Goal: Ask a question: Seek information or help from site administrators or community

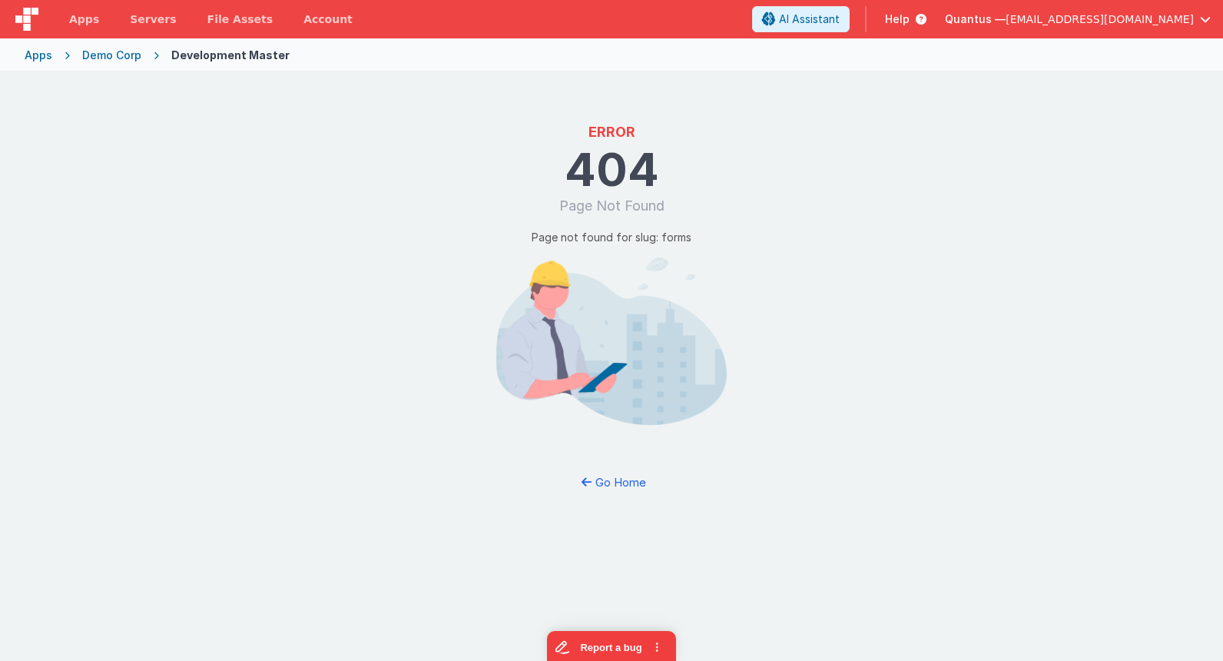
drag, startPoint x: 18, startPoint y: 53, endPoint x: 61, endPoint y: 68, distance: 45.4
click at [19, 53] on div "Apps Demo Corp Development Master" at bounding box center [611, 55] width 1223 height 34
drag, startPoint x: 61, startPoint y: 68, endPoint x: 13, endPoint y: 58, distance: 49.4
click at [41, 63] on div "Apps Demo Corp Development Master" at bounding box center [611, 55] width 1223 height 34
drag, startPoint x: 15, startPoint y: 54, endPoint x: 48, endPoint y: 57, distance: 33.2
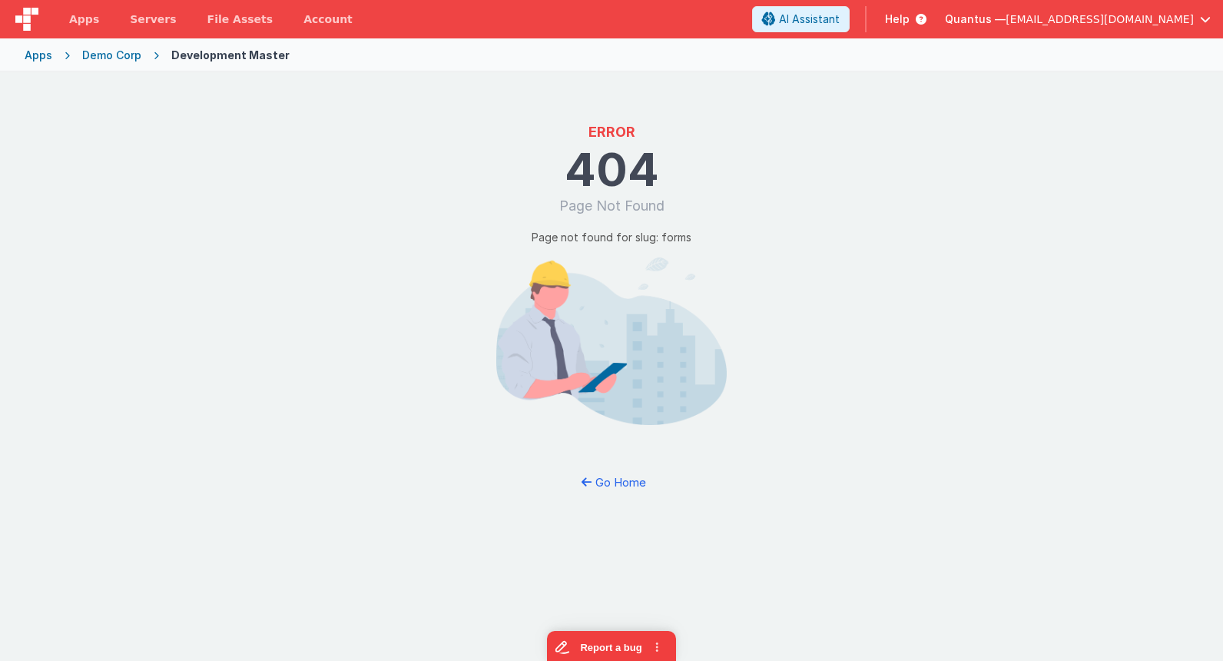
click at [29, 54] on div "Apps Demo Corp Development Master" at bounding box center [611, 55] width 1223 height 34
click at [45, 57] on div "Apps" at bounding box center [39, 55] width 28 height 15
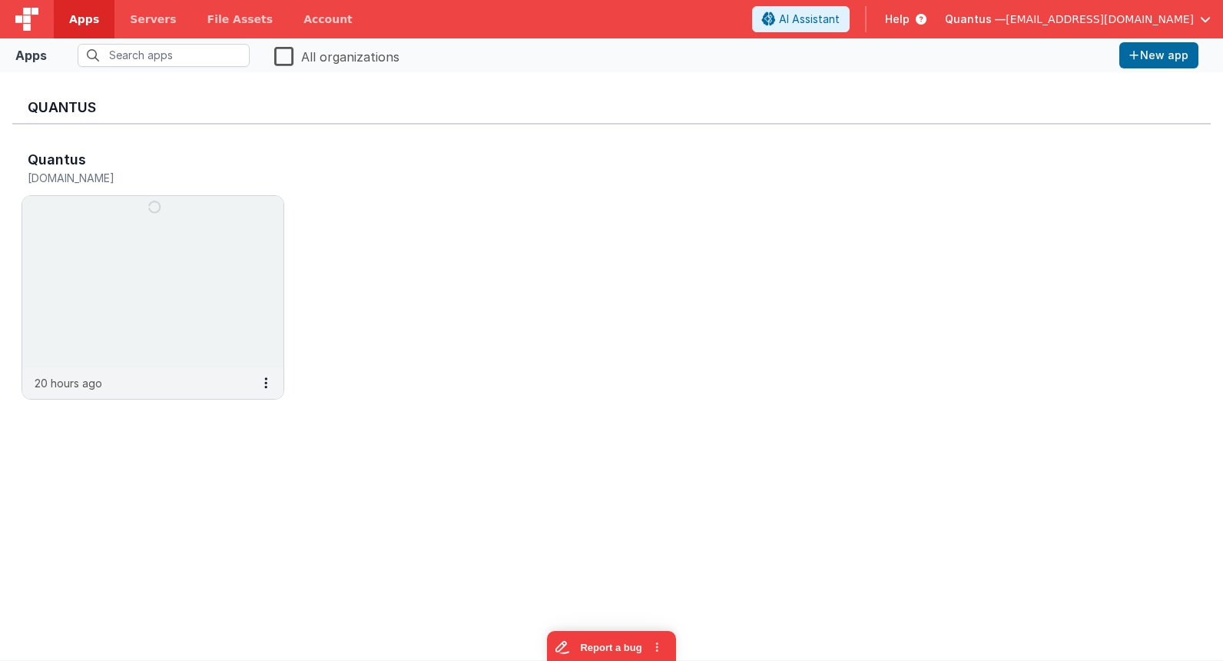
click at [569, 175] on div "Quantus [DOMAIN_NAME] 20 hours ago" at bounding box center [611, 279] width 1198 height 310
click at [1099, 21] on span "[EMAIL_ADDRESS][DOMAIN_NAME]" at bounding box center [1100, 19] width 188 height 15
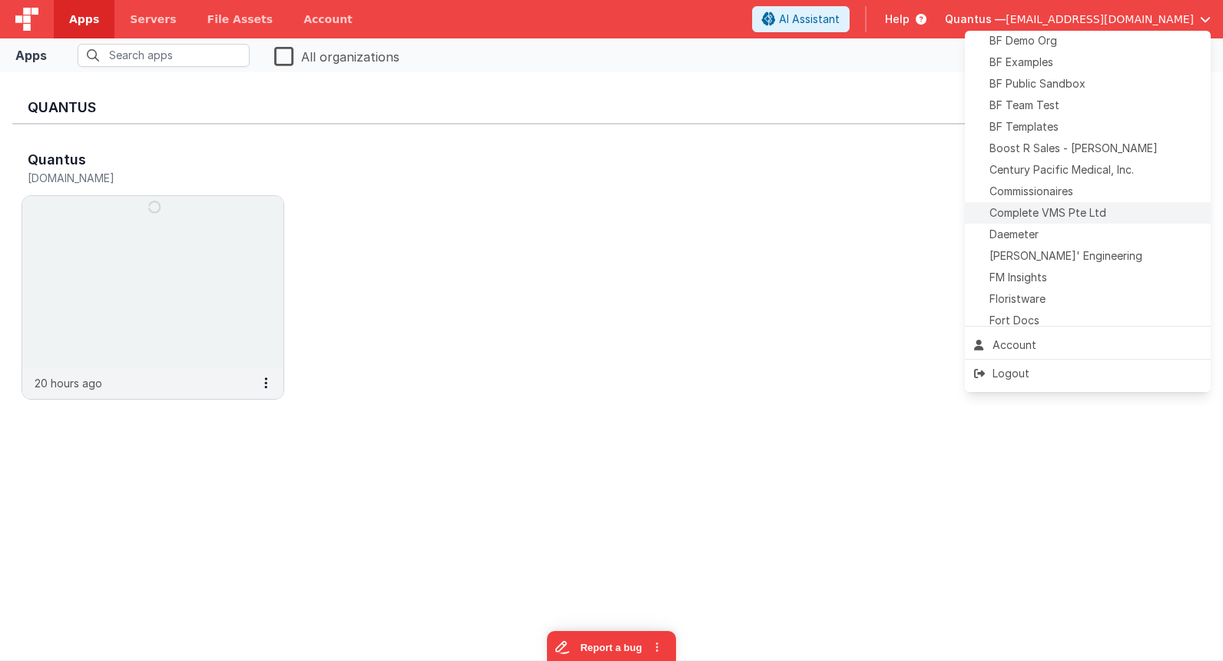
scroll to position [75, 0]
click at [1062, 250] on span "[PERSON_NAME]' Engineering" at bounding box center [1066, 251] width 153 height 15
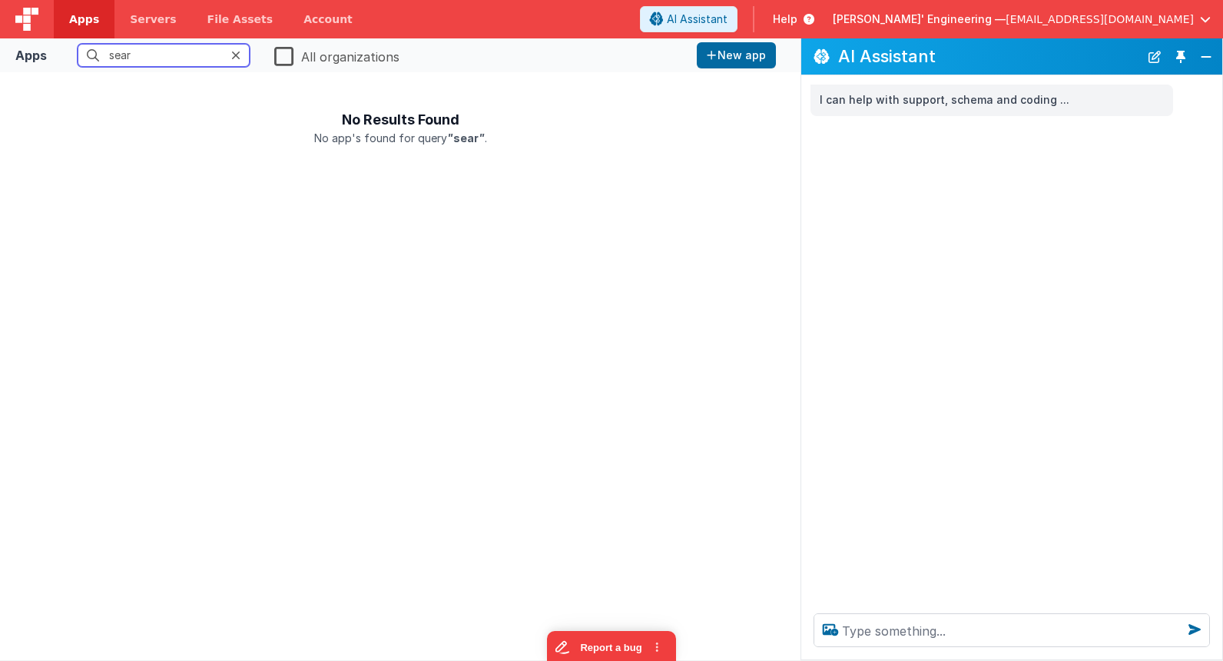
type input "sear"
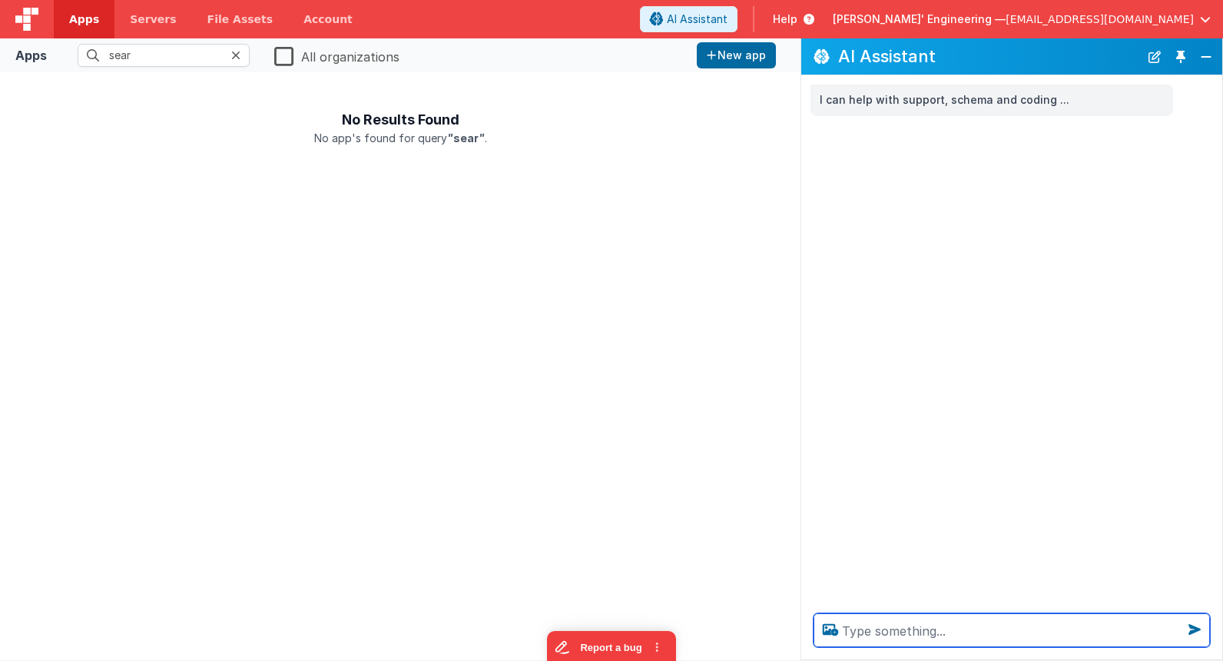
click at [873, 631] on textarea at bounding box center [1012, 630] width 396 height 34
type textarea "search [DATE] for [PERSON_NAME]"
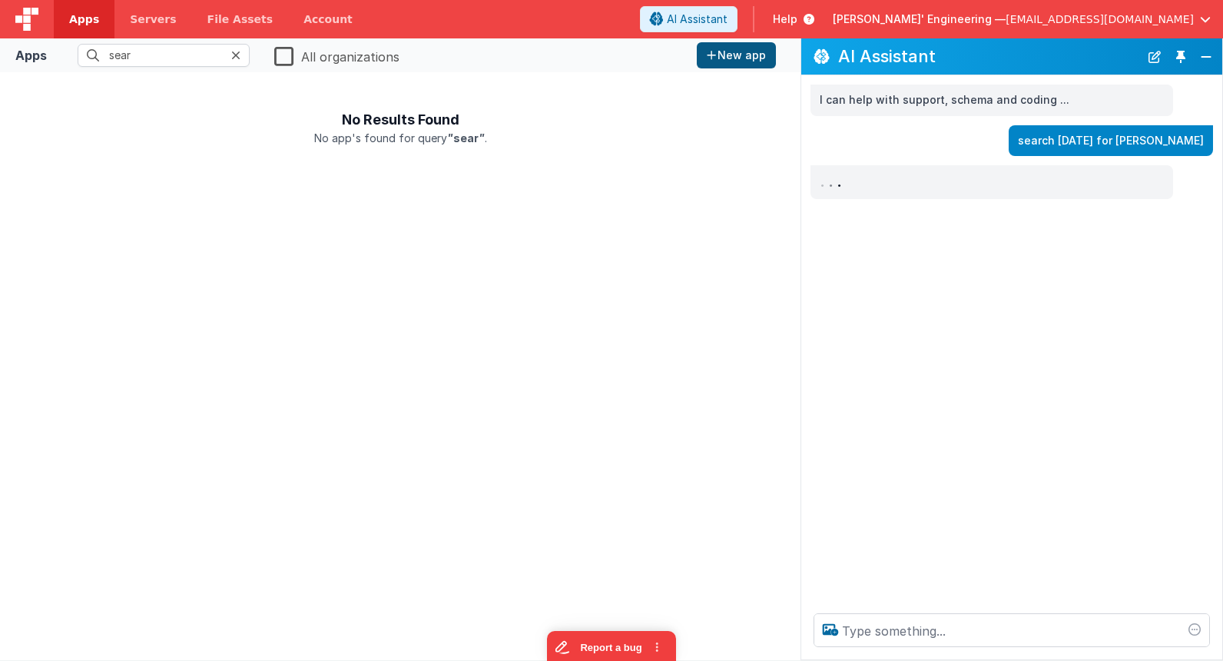
click at [1183, 61] on button "Toggle Pin" at bounding box center [1181, 57] width 22 height 22
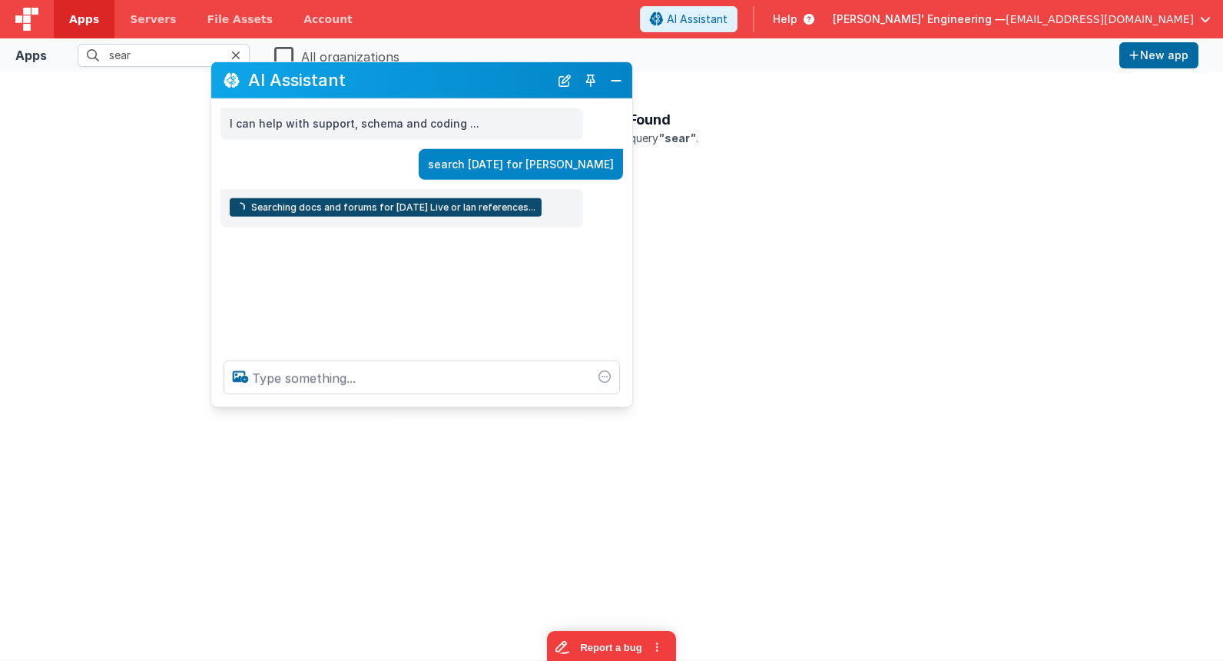
drag, startPoint x: 307, startPoint y: 327, endPoint x: 508, endPoint y: 85, distance: 314.8
click at [506, 80] on h2 "AI Assistant" at bounding box center [398, 80] width 301 height 18
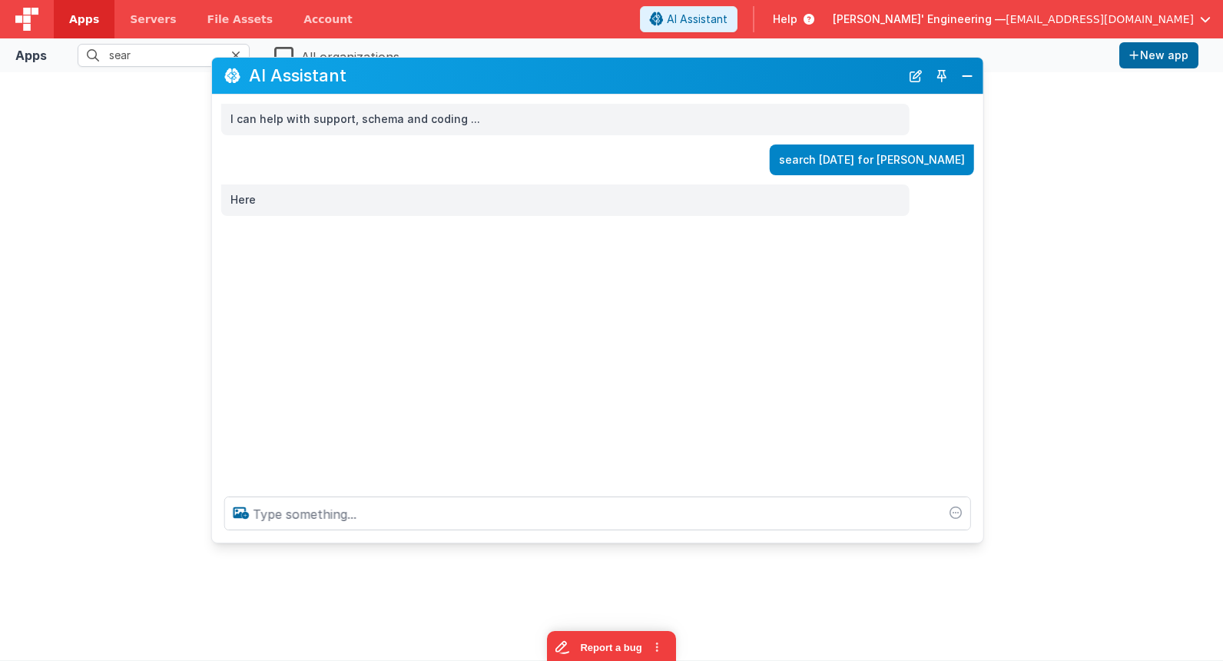
drag, startPoint x: 630, startPoint y: 398, endPoint x: 980, endPoint y: 539, distance: 377.5
click at [980, 539] on div at bounding box center [597, 513] width 771 height 58
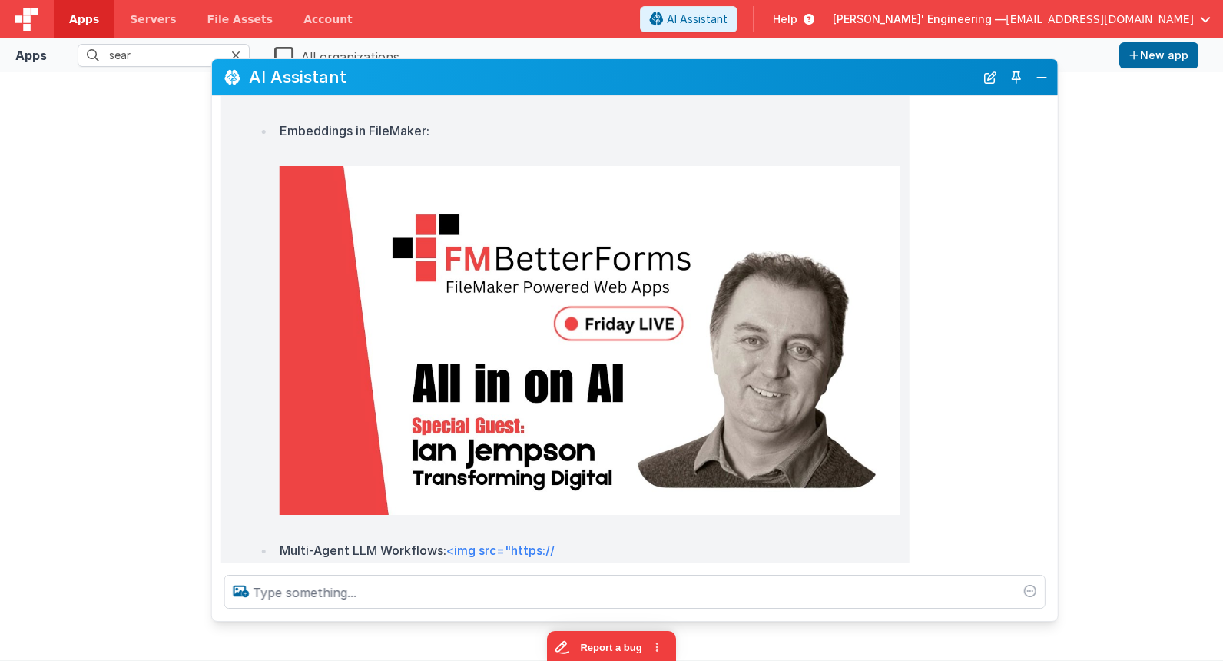
drag, startPoint x: 975, startPoint y: 541, endPoint x: 1017, endPoint y: 603, distance: 75.2
click at [1049, 618] on div at bounding box center [635, 591] width 846 height 58
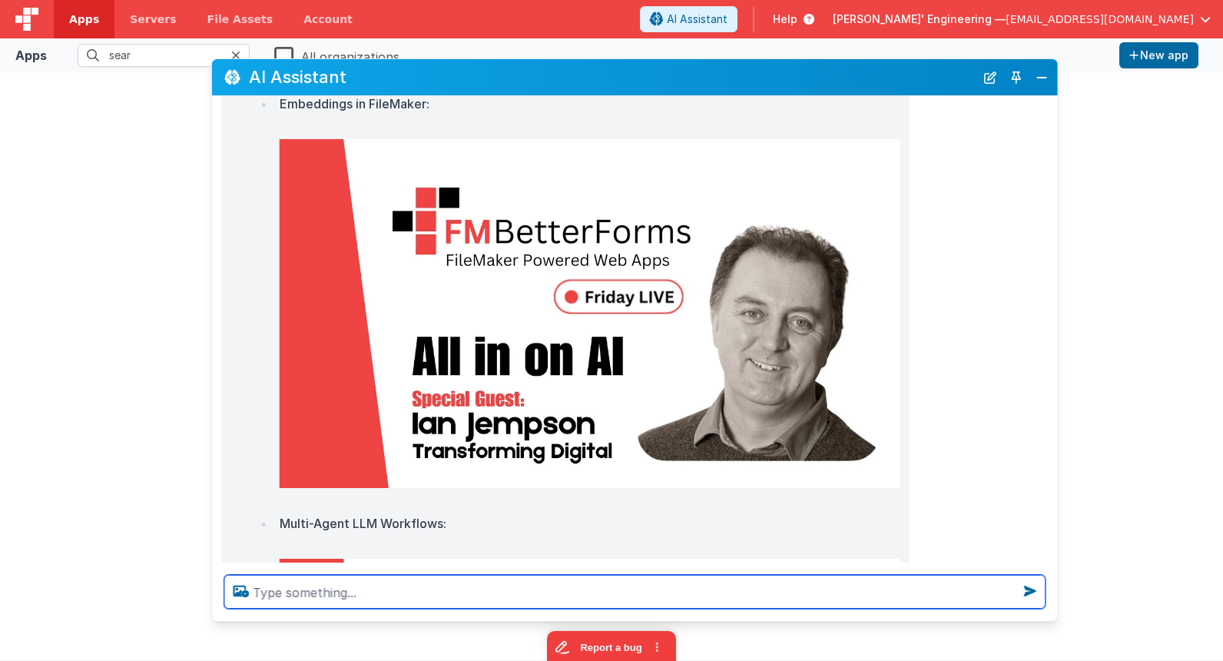
scroll to position [1152, 0]
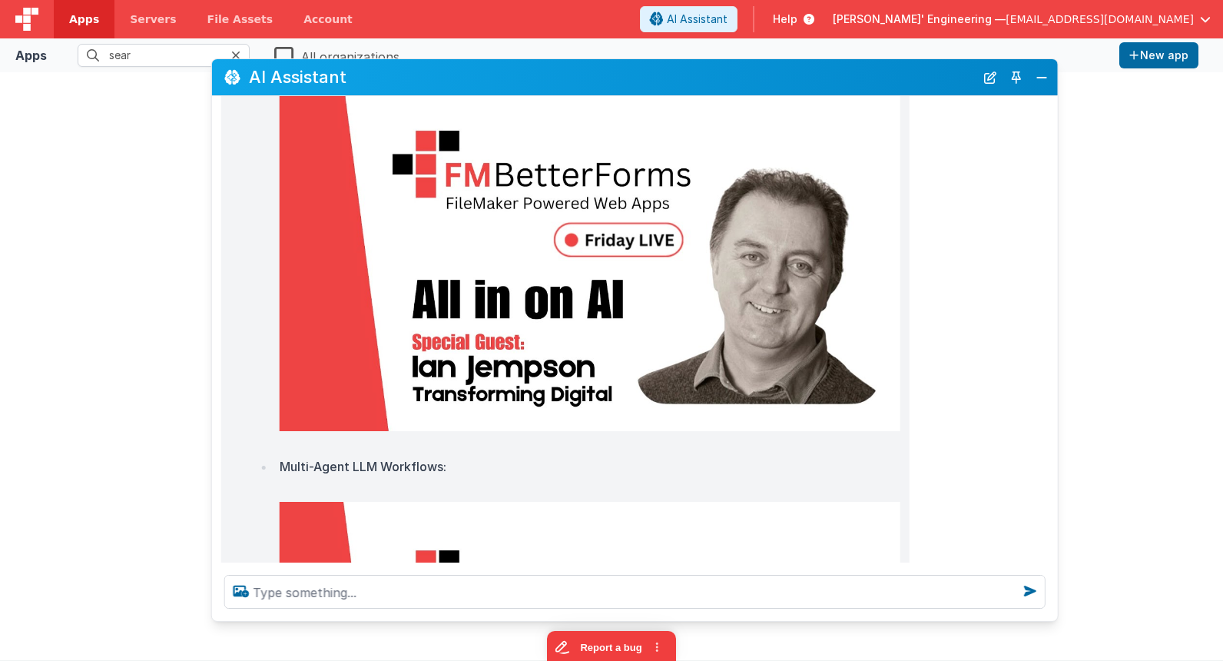
click at [610, 264] on img at bounding box center [590, 257] width 621 height 350
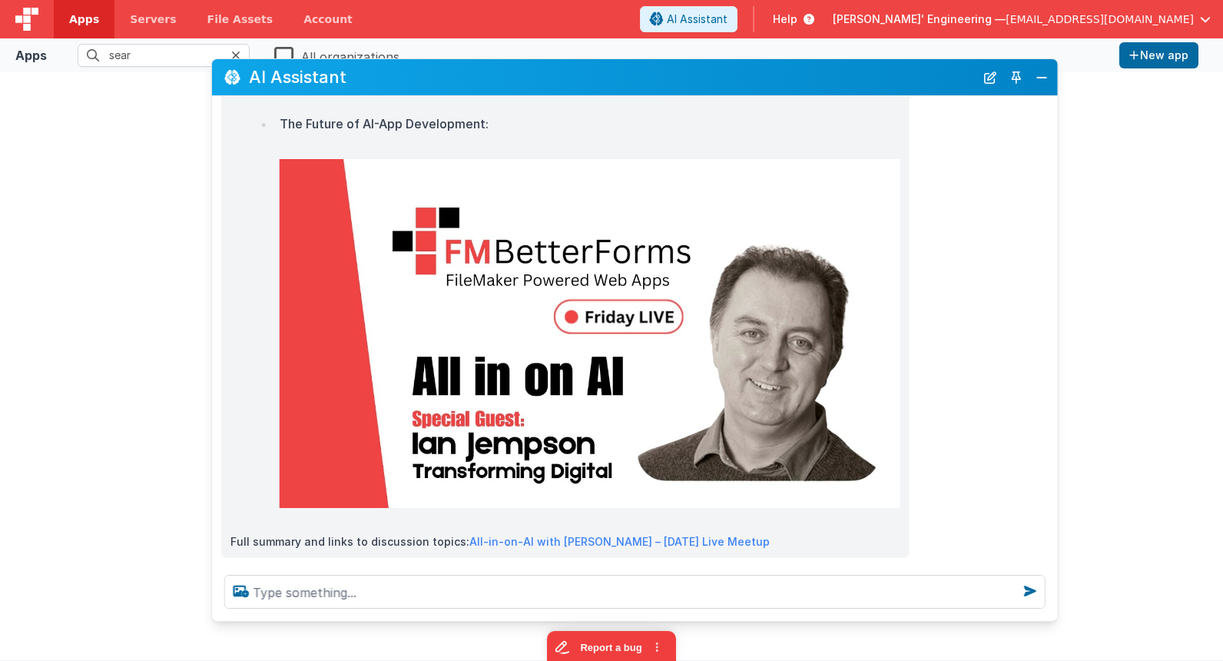
scroll to position [1919, 0]
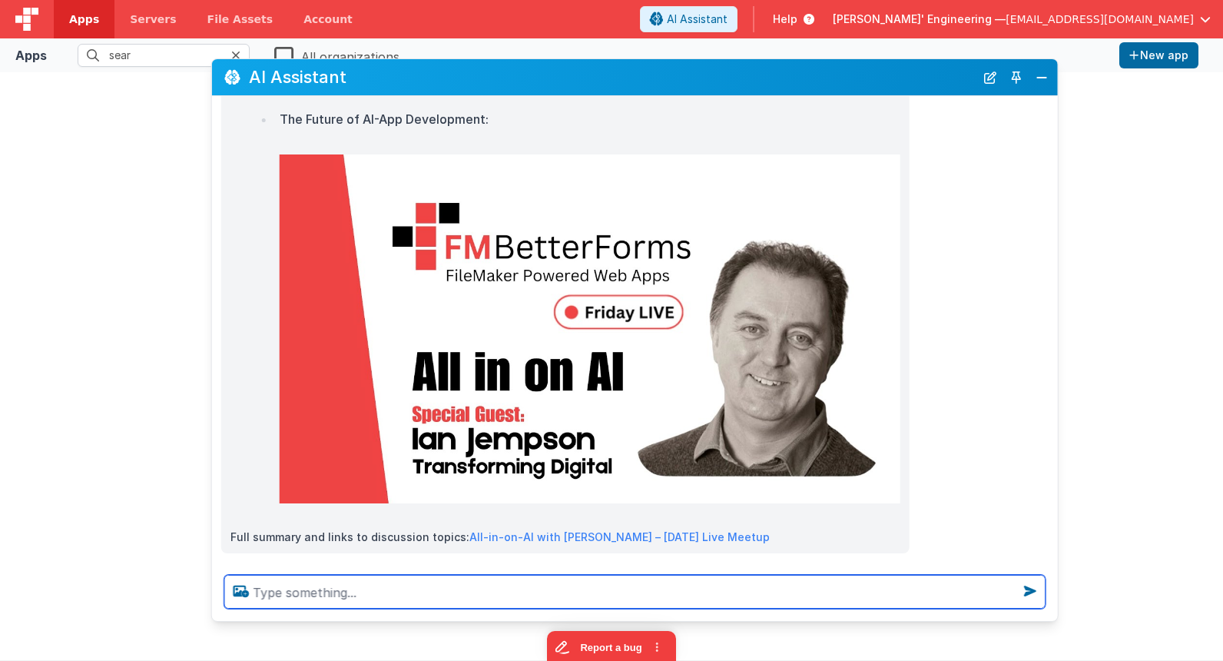
click at [563, 586] on textarea at bounding box center [634, 592] width 821 height 34
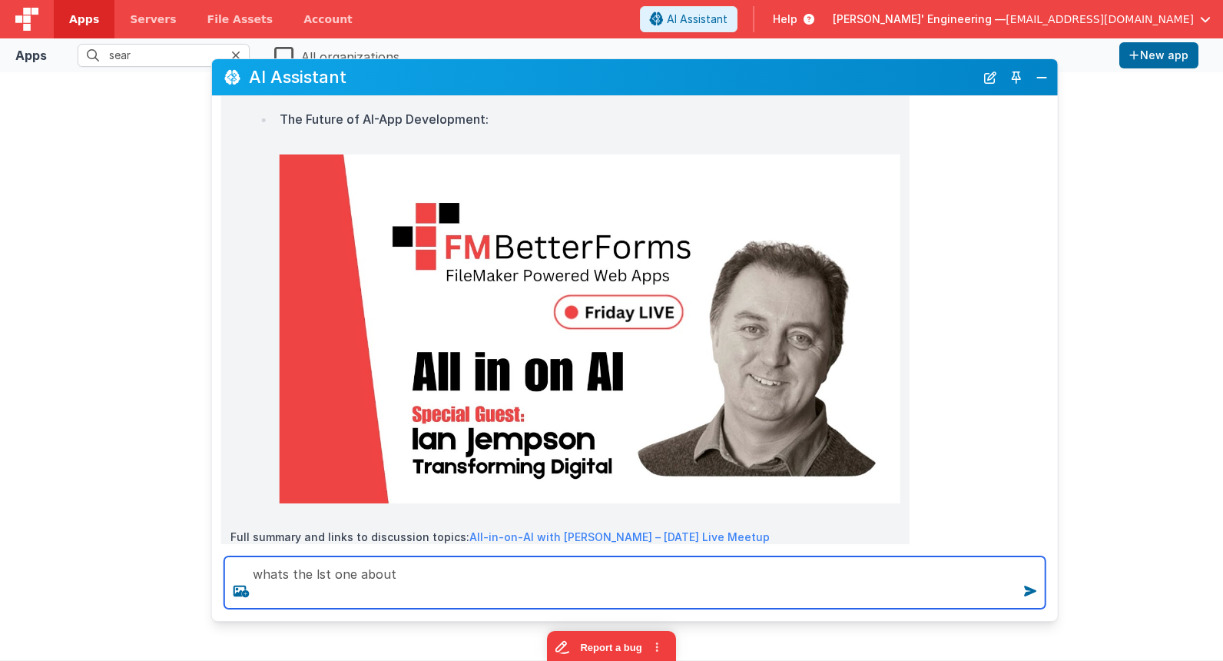
type textarea "whats the lst one about"
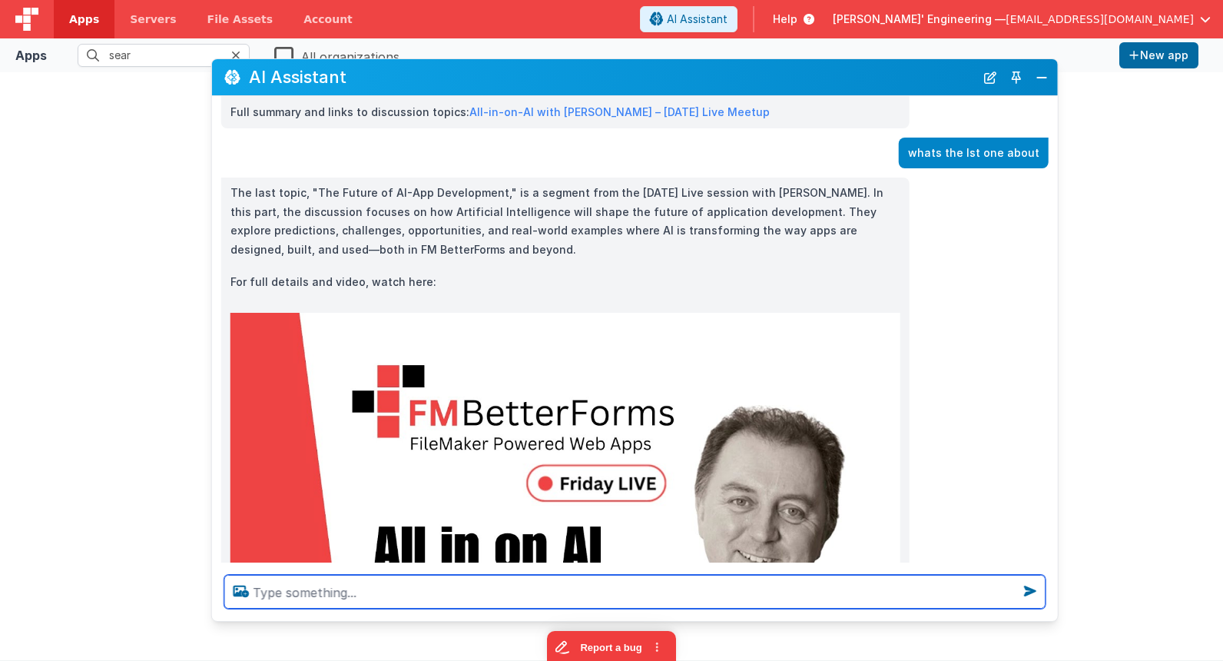
scroll to position [2322, 0]
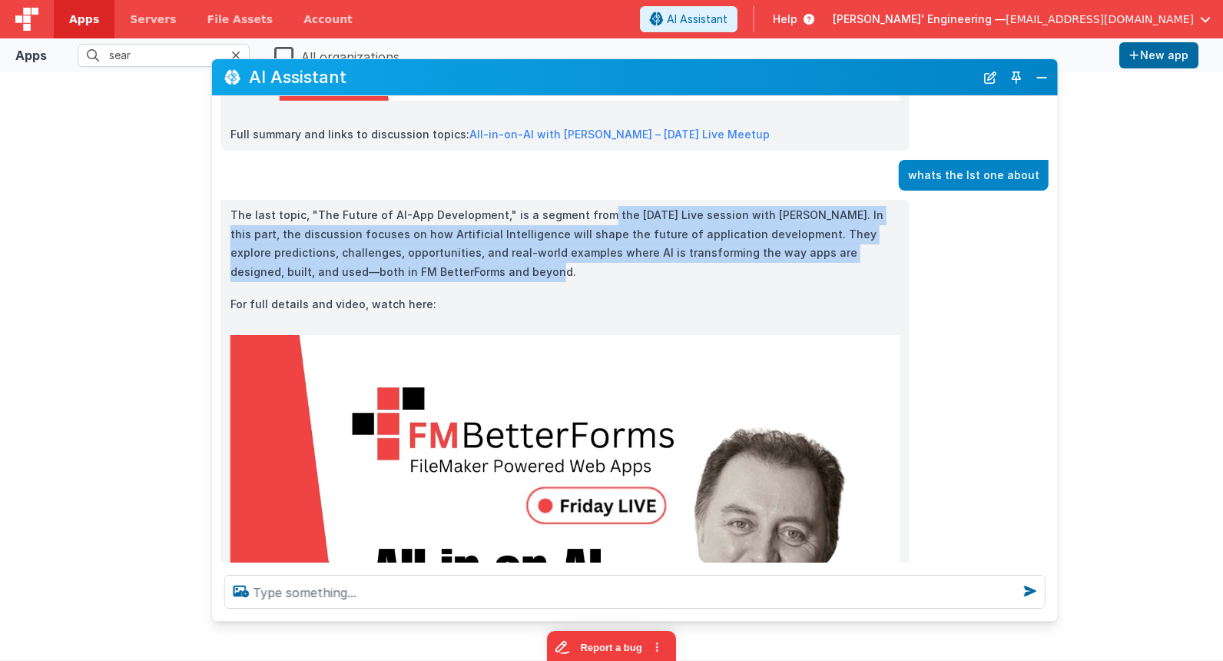
drag, startPoint x: 591, startPoint y: 193, endPoint x: 779, endPoint y: 244, distance: 195.1
click at [779, 244] on p "The last topic, "The Future of AI-App Development," is a segment from the [DATE…" at bounding box center [565, 243] width 670 height 75
click at [379, 218] on p "The last topic, "The Future of AI-App Development," is a segment from the [DATE…" at bounding box center [565, 243] width 670 height 75
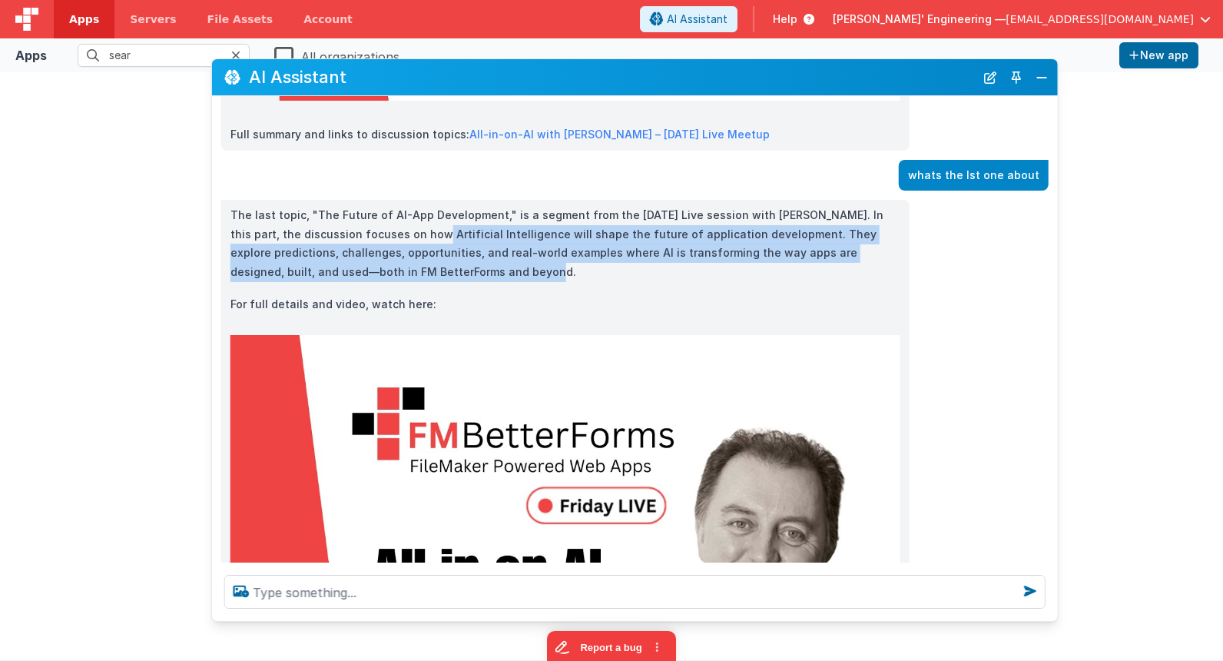
drag, startPoint x: 403, startPoint y: 215, endPoint x: 753, endPoint y: 252, distance: 352.3
click at [753, 252] on p "The last topic, "The Future of AI-App Development," is a segment from the [DATE…" at bounding box center [565, 243] width 670 height 75
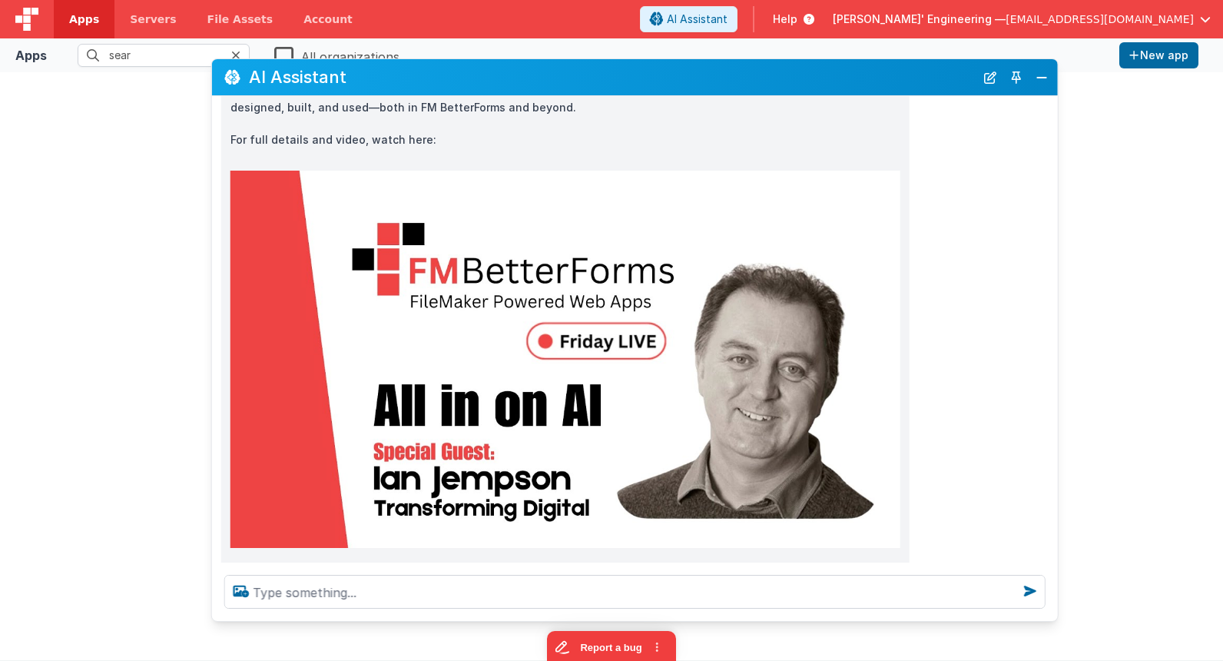
scroll to position [2508, 0]
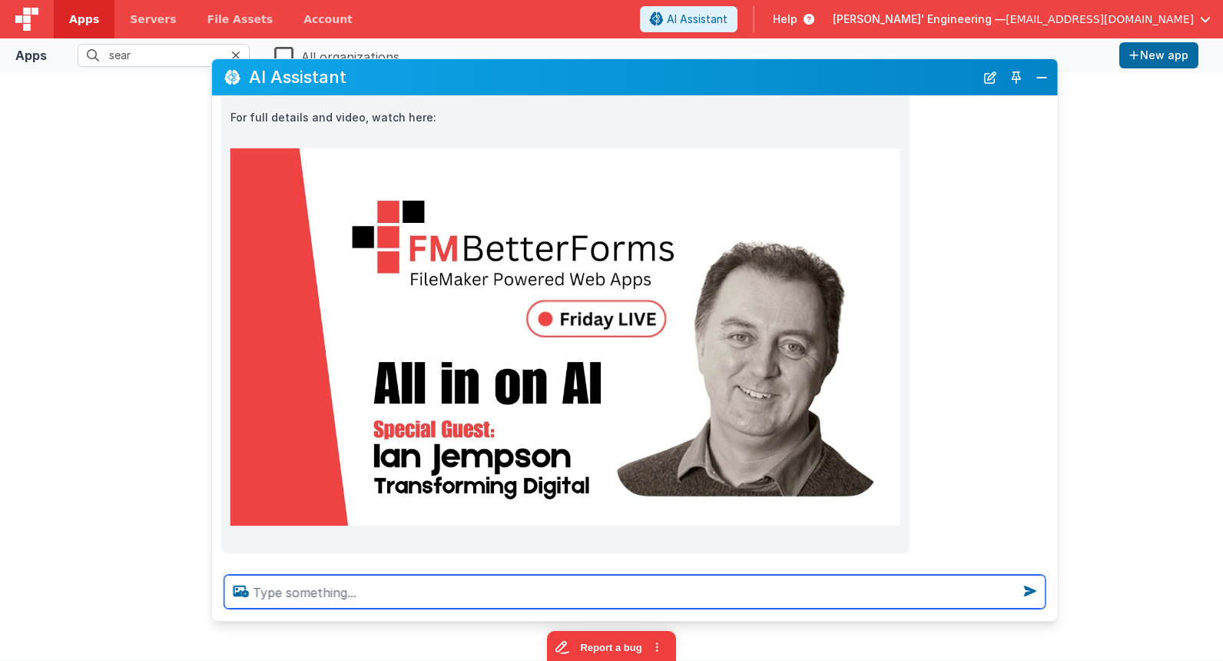
click at [332, 602] on textarea at bounding box center [634, 592] width 821 height 34
type textarea "what are the default creds for the helper file"
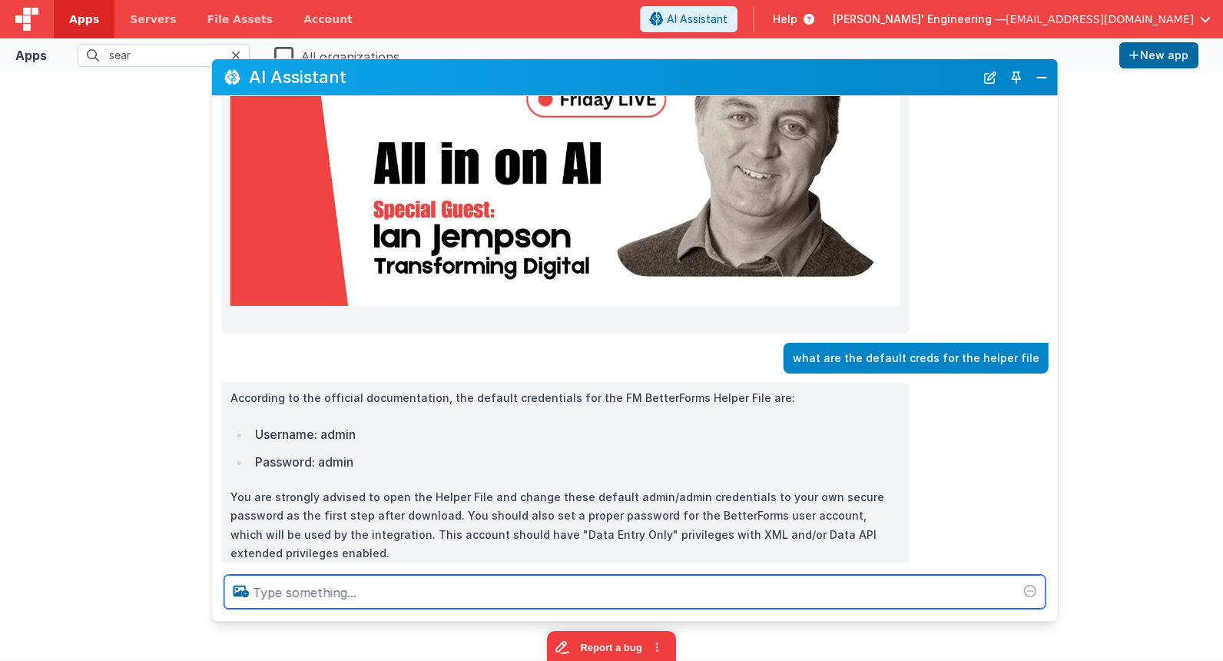
scroll to position [2757, 0]
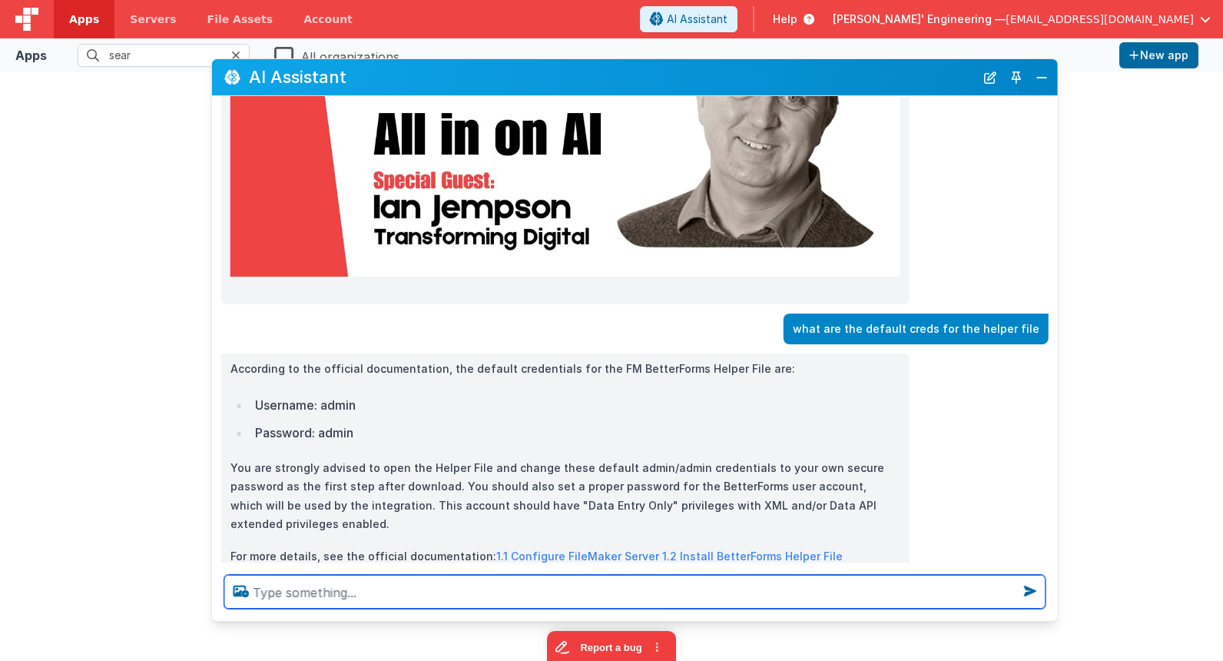
click at [552, 605] on textarea at bounding box center [634, 592] width 821 height 34
type textarea "of [PERSON_NAME]'s predic"
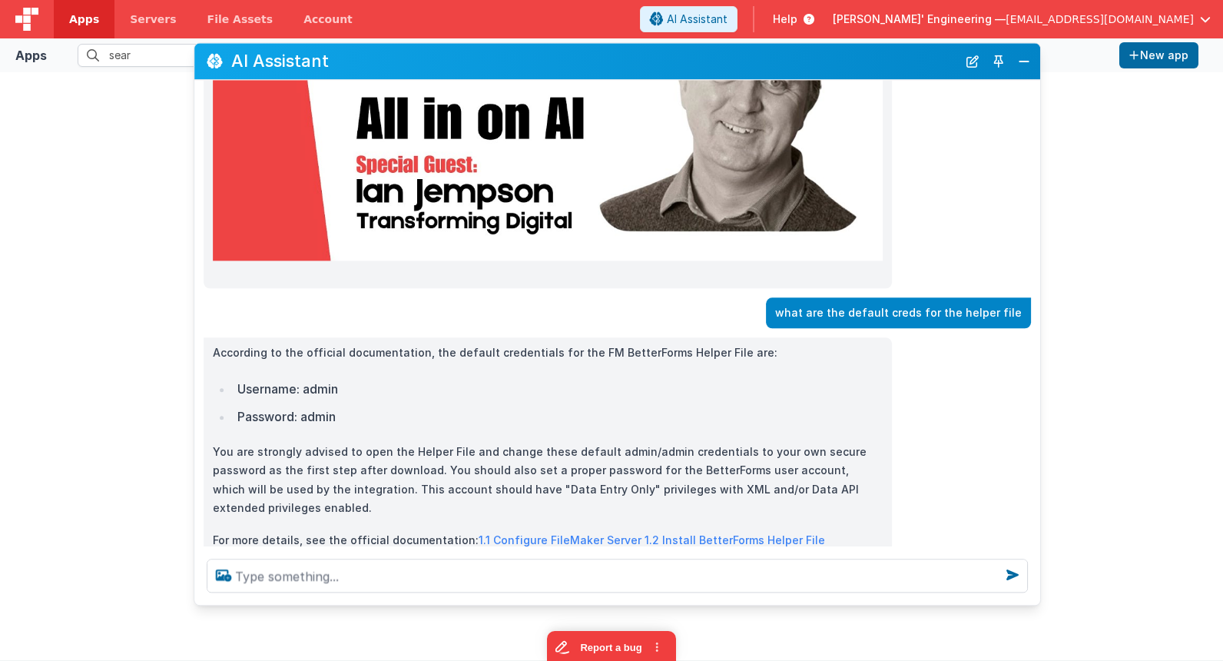
drag, startPoint x: 705, startPoint y: 77, endPoint x: 688, endPoint y: 59, distance: 25.0
click at [688, 59] on h2 "AI Assistant" at bounding box center [594, 61] width 726 height 18
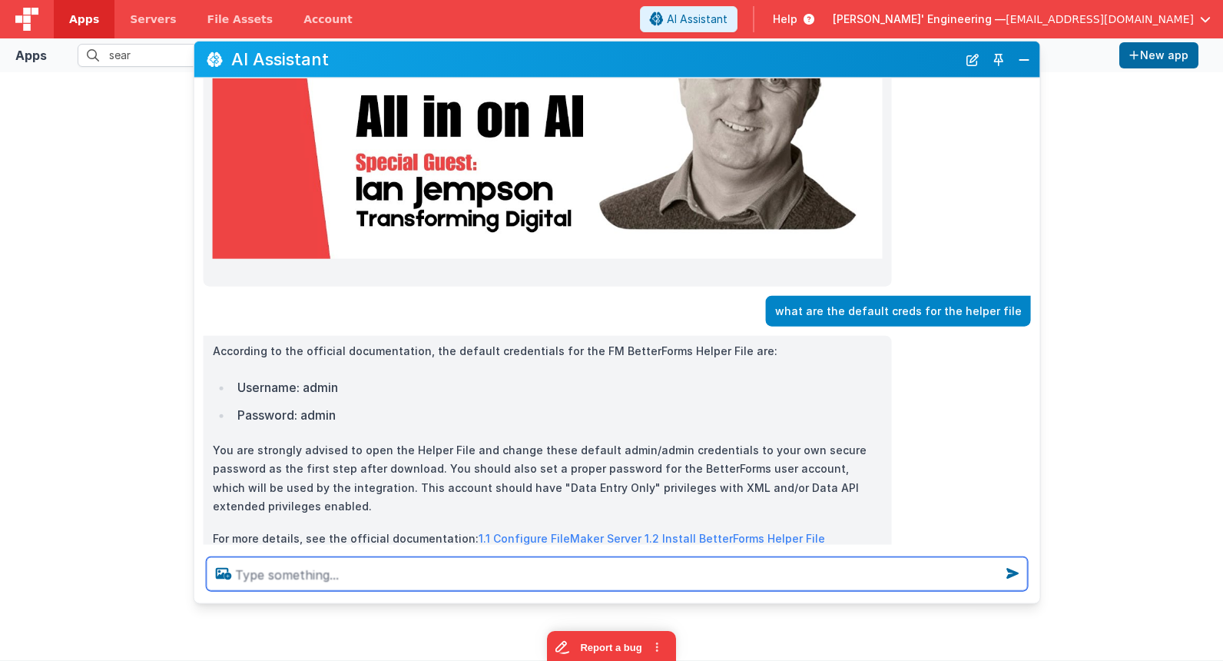
click at [645, 584] on textarea at bounding box center [617, 574] width 821 height 34
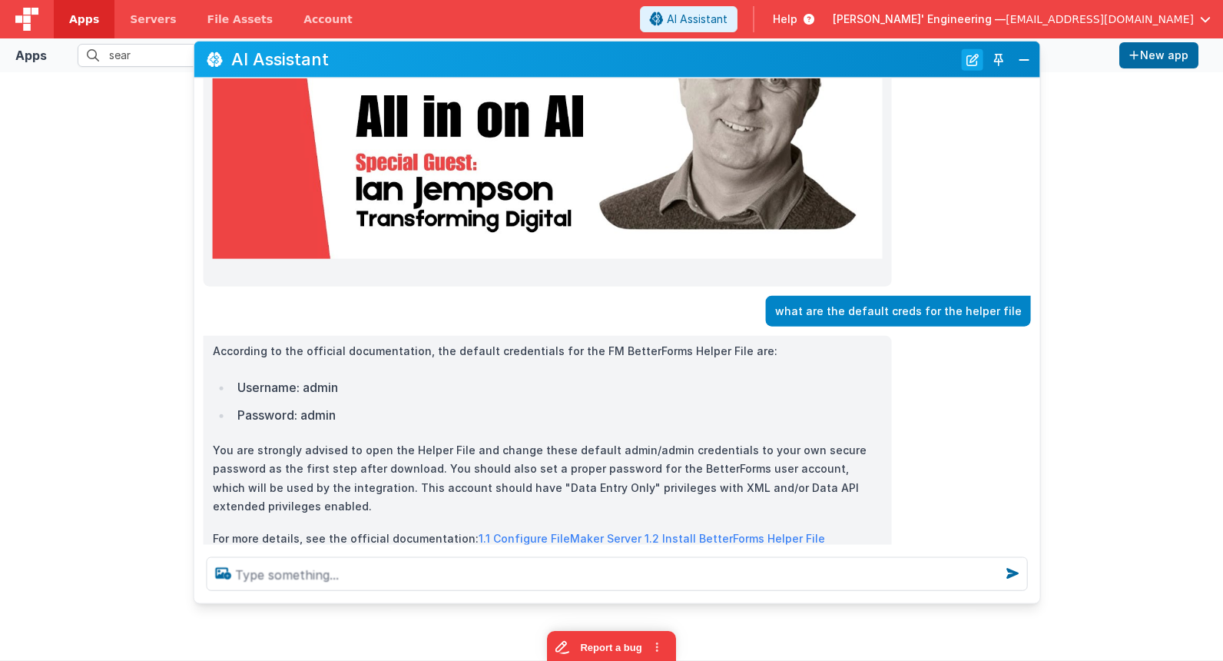
click at [973, 53] on button "New Chat" at bounding box center [973, 59] width 22 height 22
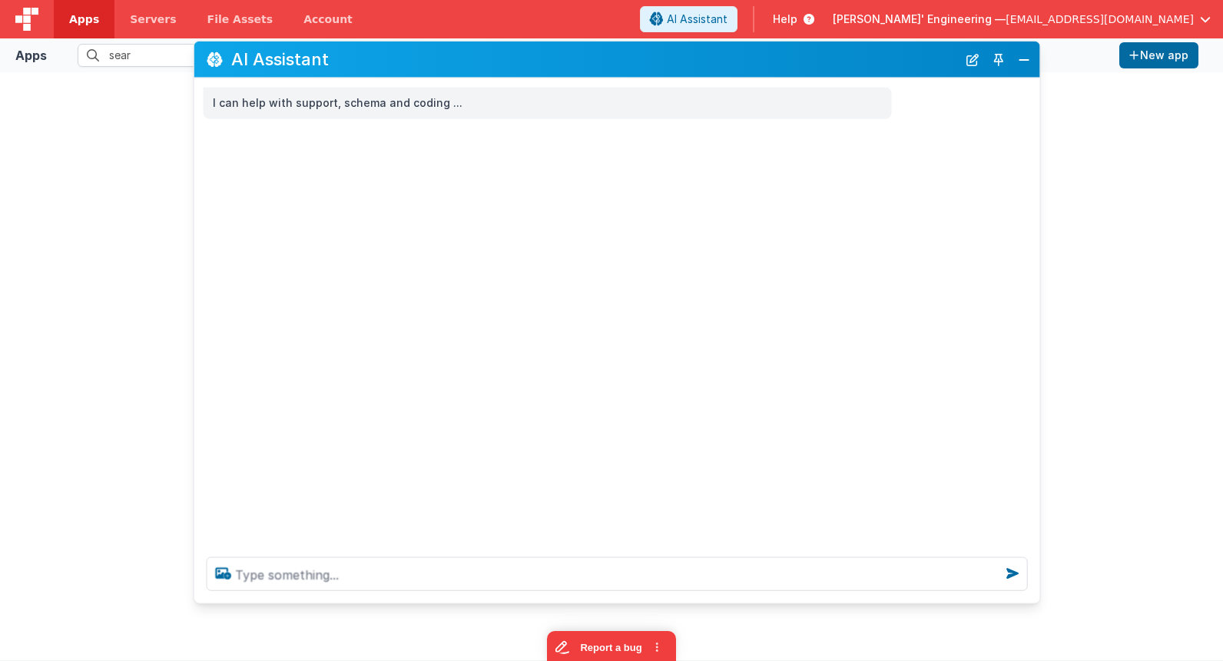
scroll to position [0, 0]
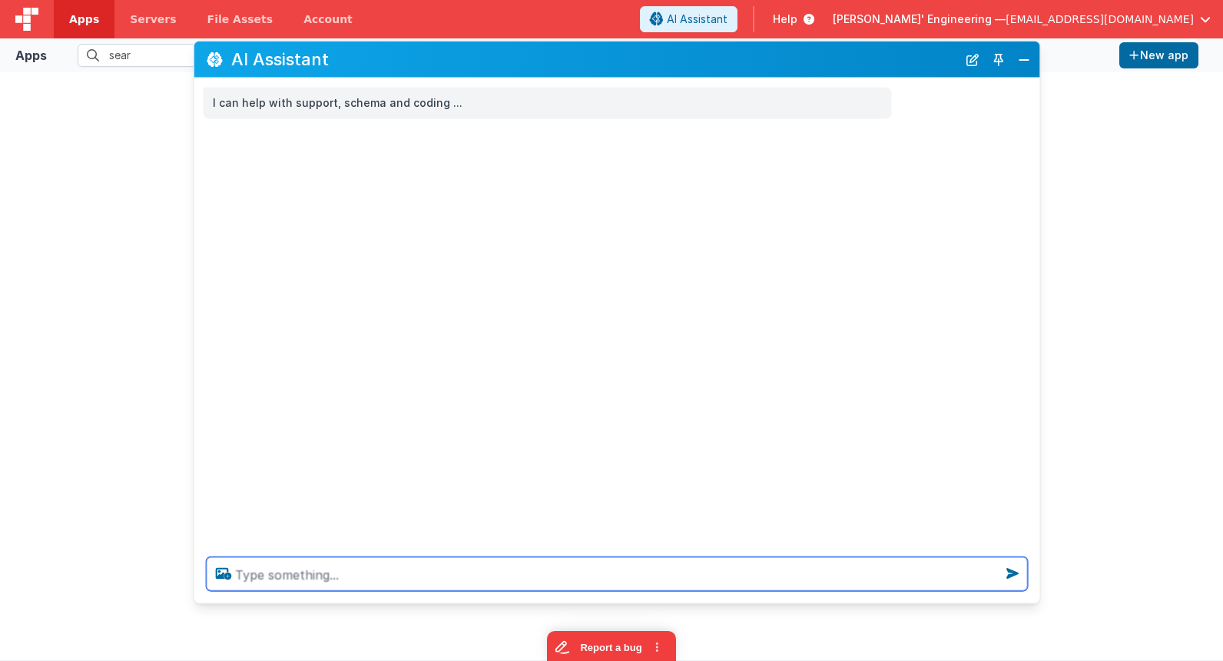
click at [697, 580] on textarea at bounding box center [617, 574] width 821 height 34
click at [531, 575] on textarea at bounding box center [617, 574] width 821 height 34
type textarea "show me some ui widgets you can use"
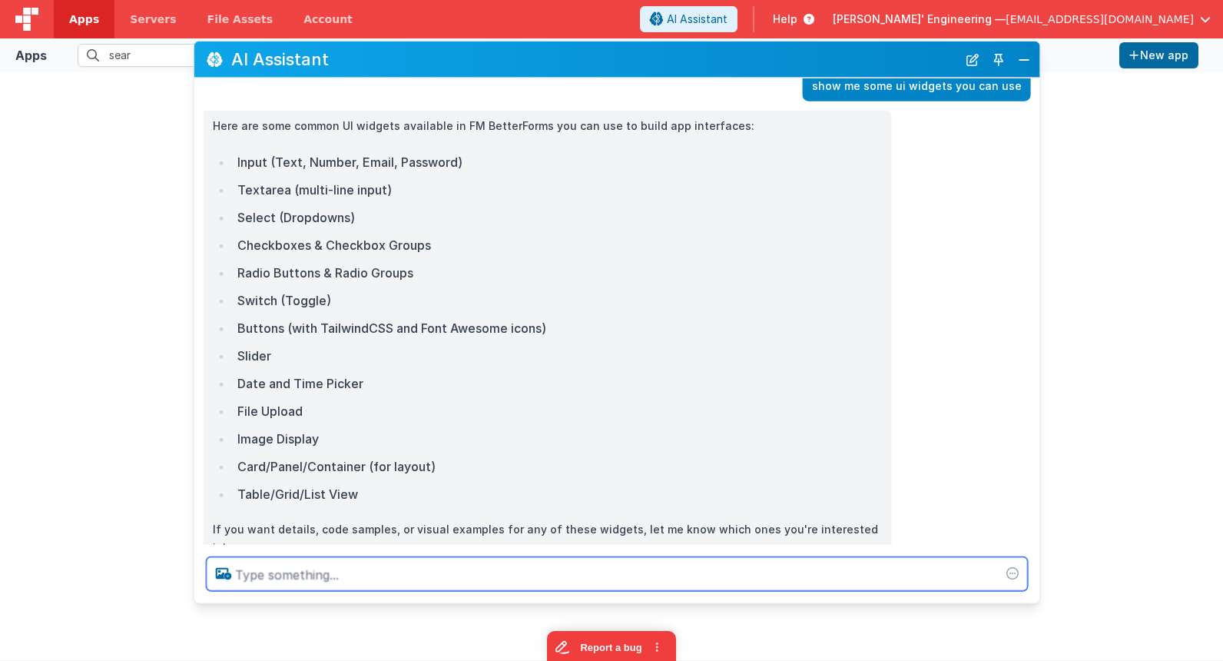
scroll to position [87, 0]
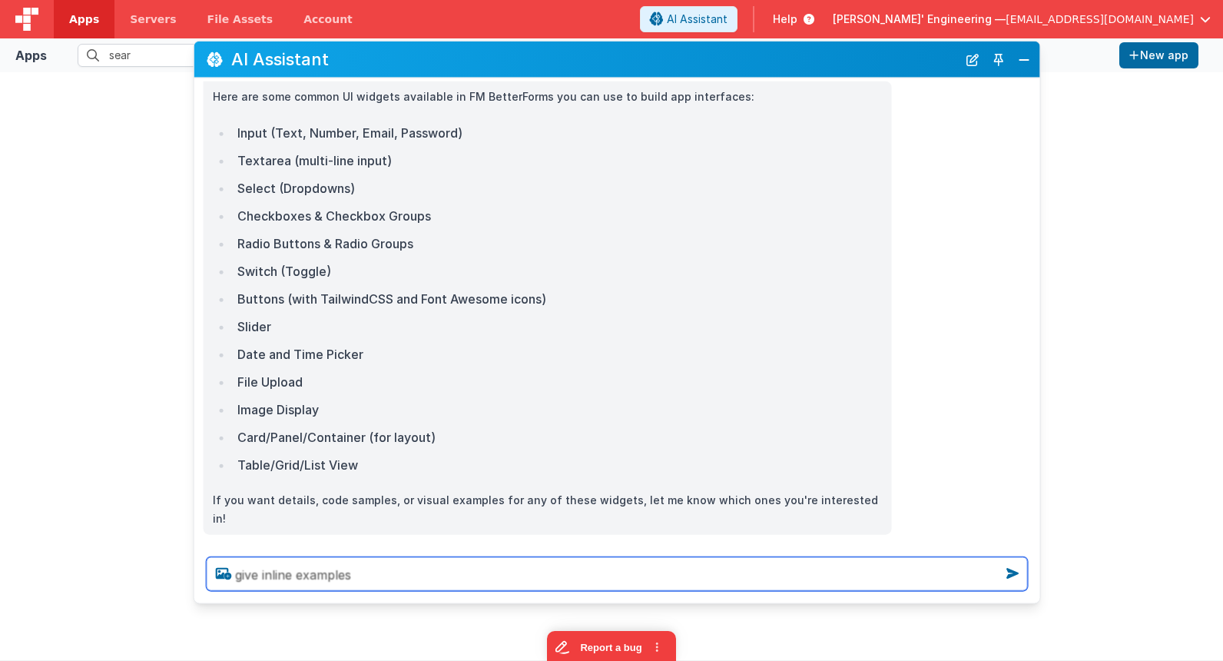
type textarea "give inline examples"
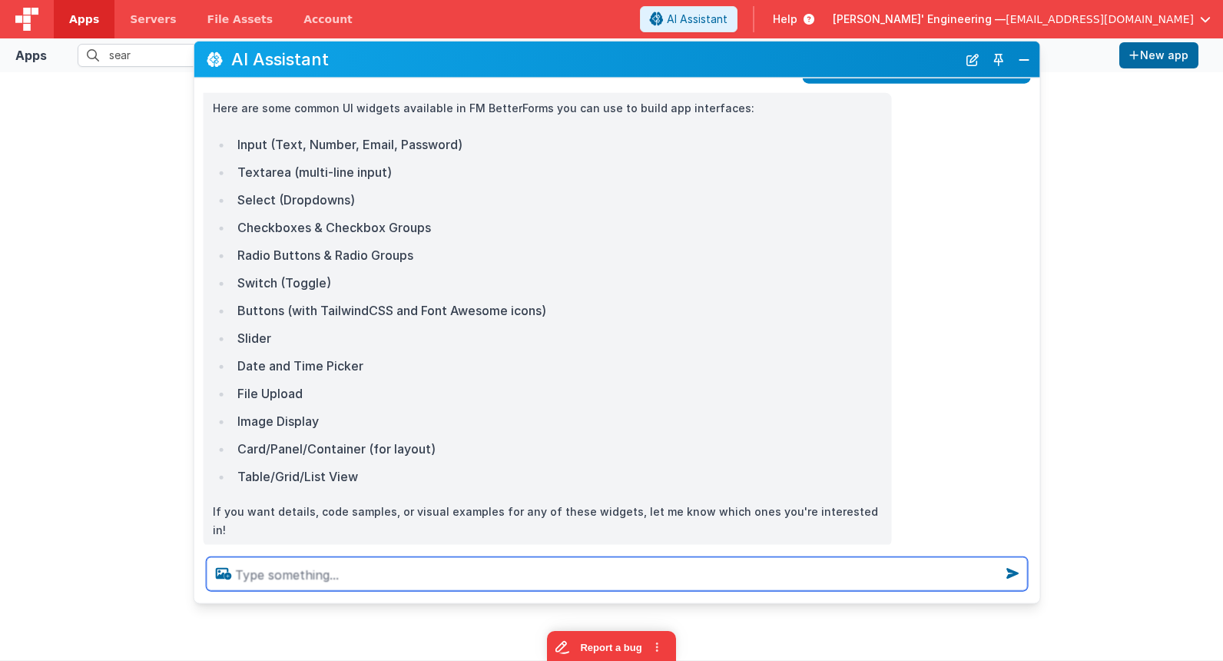
scroll to position [0, 0]
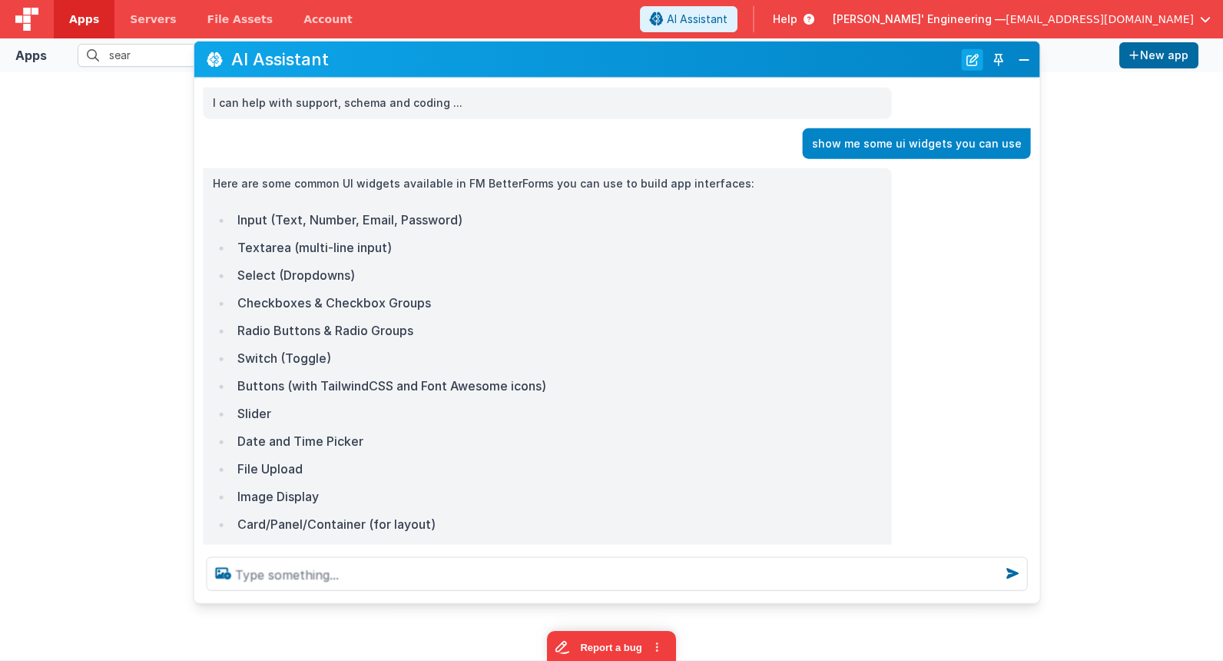
click at [966, 65] on button "New Chat" at bounding box center [973, 59] width 22 height 22
